Goal: Task Accomplishment & Management: Use online tool/utility

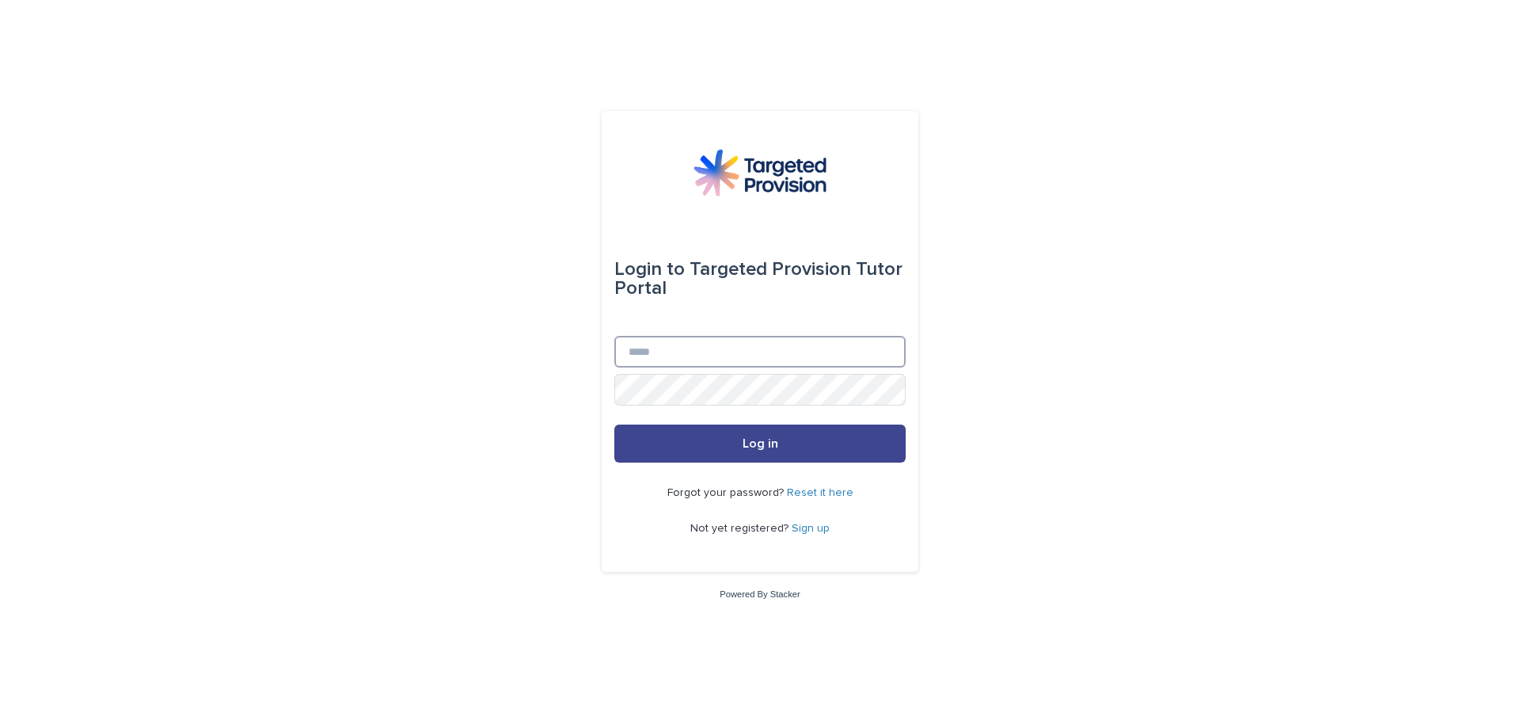
type input "**********"
drag, startPoint x: 708, startPoint y: 447, endPoint x: 716, endPoint y: 450, distance: 8.5
click at [710, 447] on button "Log in" at bounding box center [759, 443] width 291 height 38
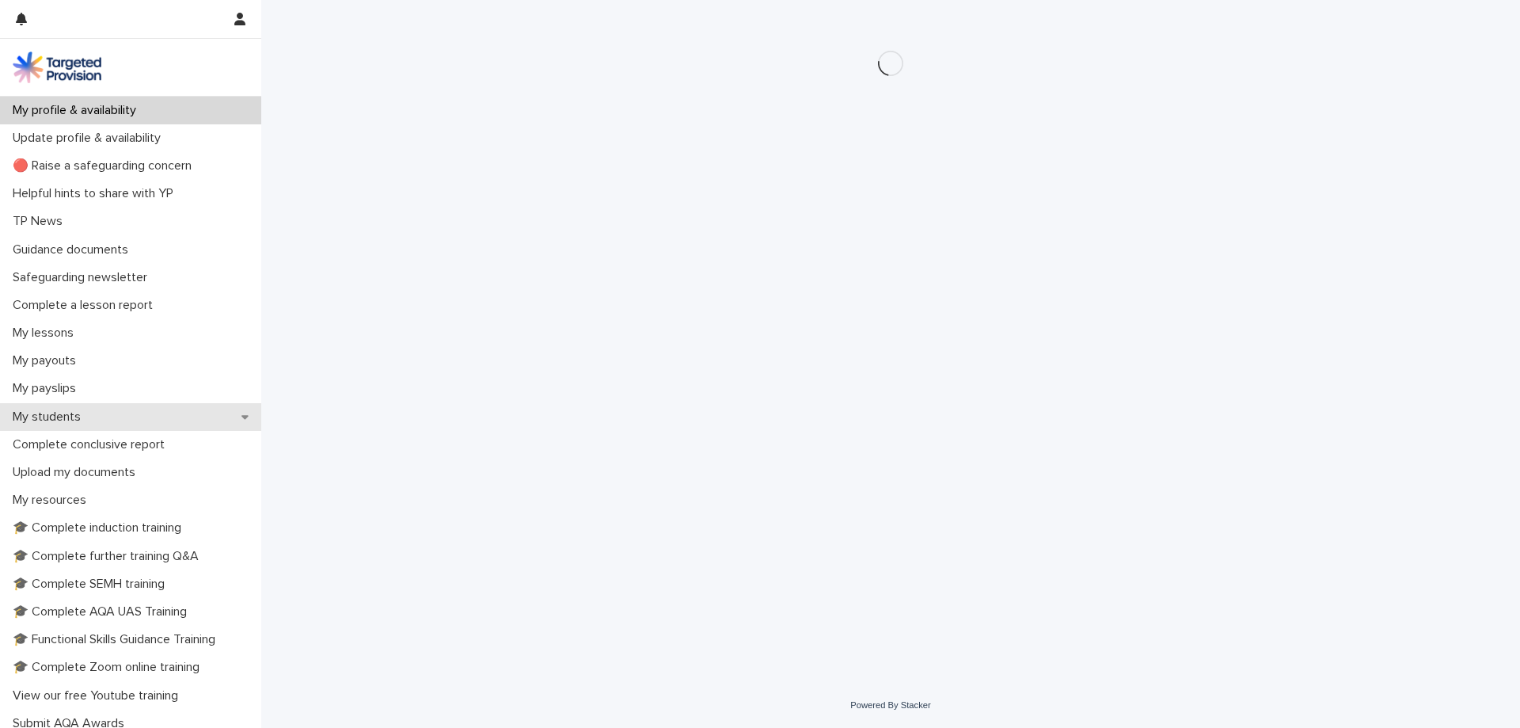
click at [65, 404] on div "My students" at bounding box center [130, 417] width 261 height 28
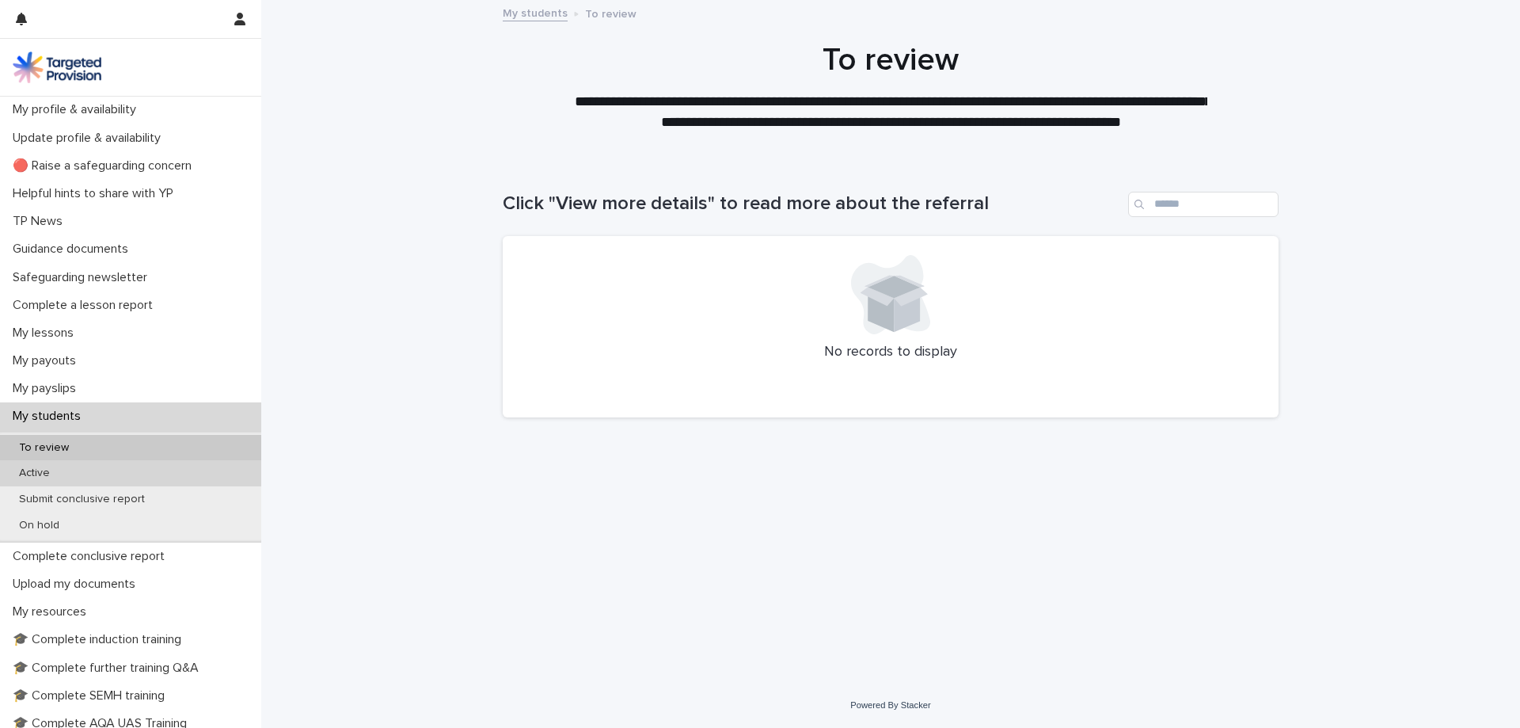
click at [62, 478] on p "Active" at bounding box center [34, 472] width 56 height 13
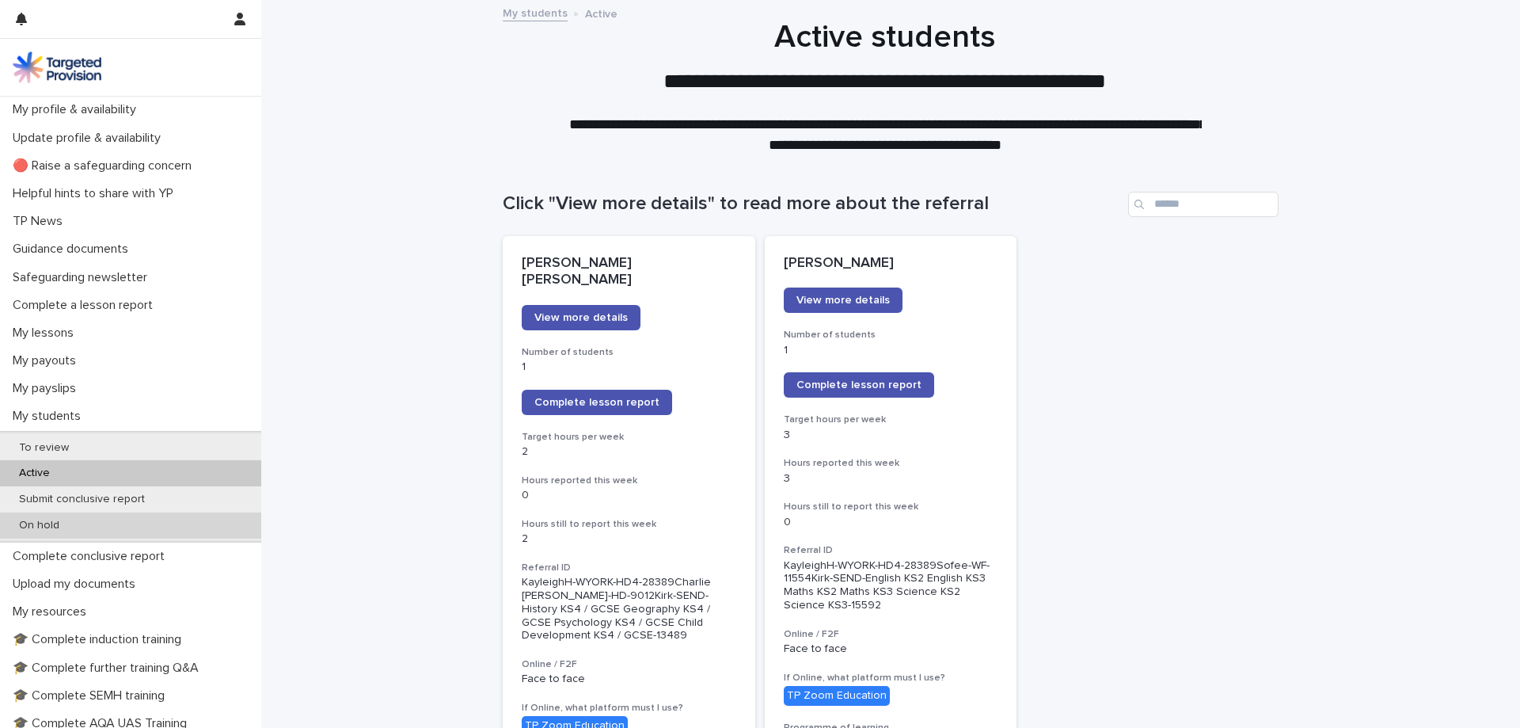
click at [133, 530] on div "On hold" at bounding box center [130, 525] width 261 height 26
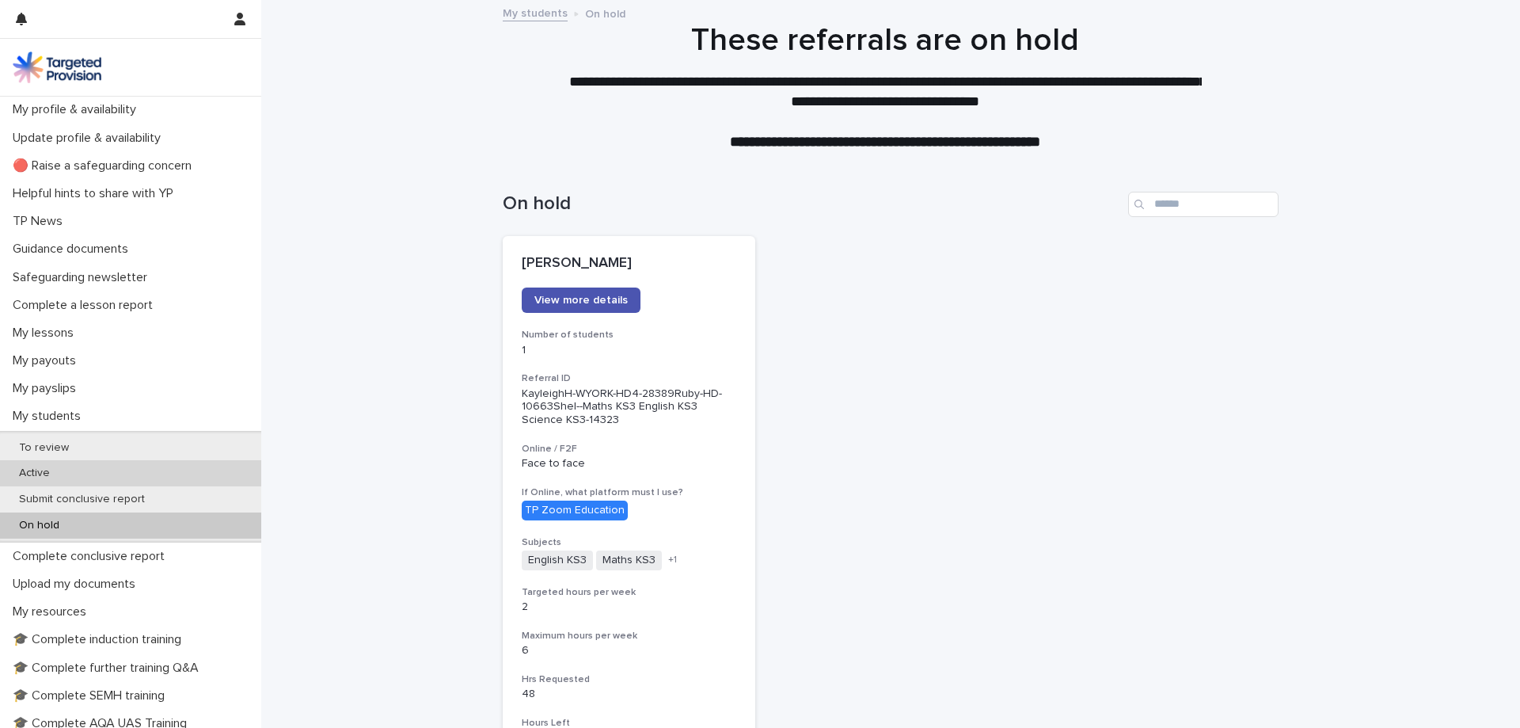
click at [74, 472] on div "Active" at bounding box center [130, 473] width 261 height 26
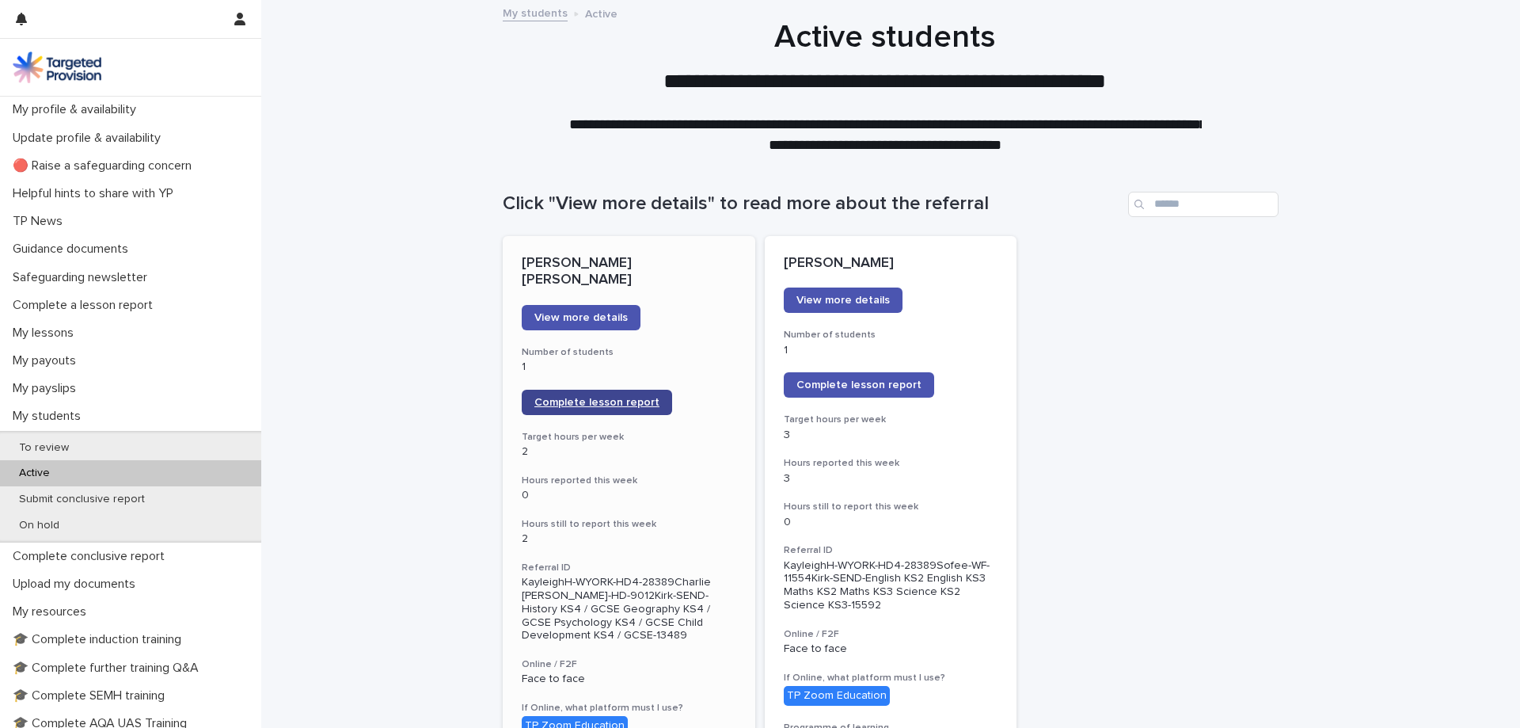
click at [617, 397] on span "Complete lesson report" at bounding box center [596, 402] width 125 height 11
